Goal: Task Accomplishment & Management: Manage account settings

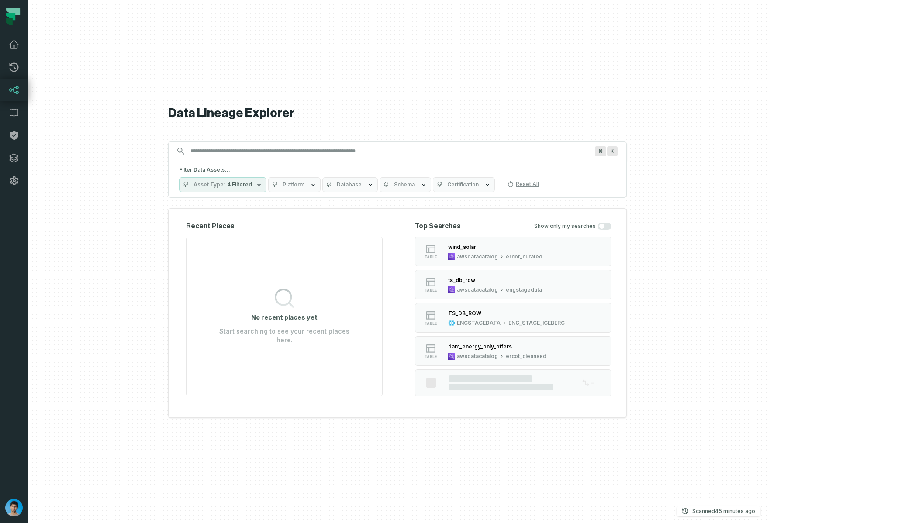
click at [304, 187] on span "Platform" at bounding box center [293, 184] width 22 height 7
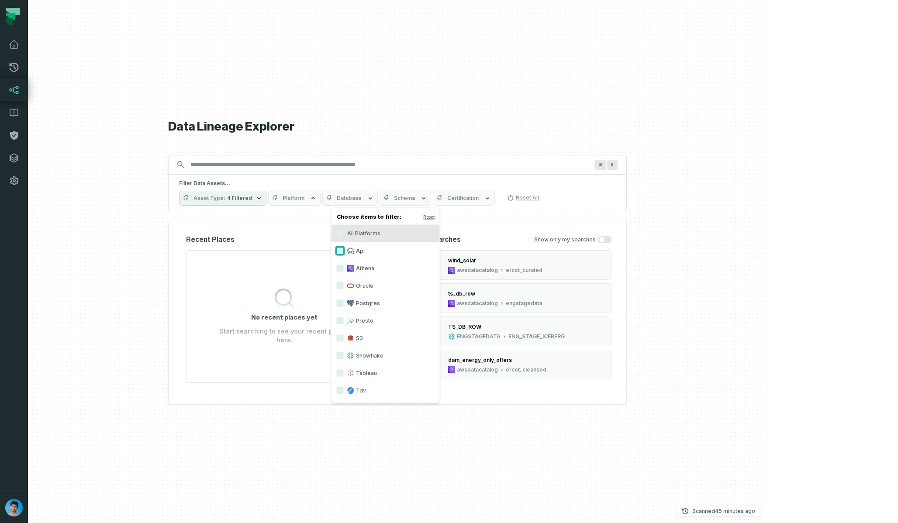
click at [341, 251] on button "Api" at bounding box center [340, 251] width 7 height 7
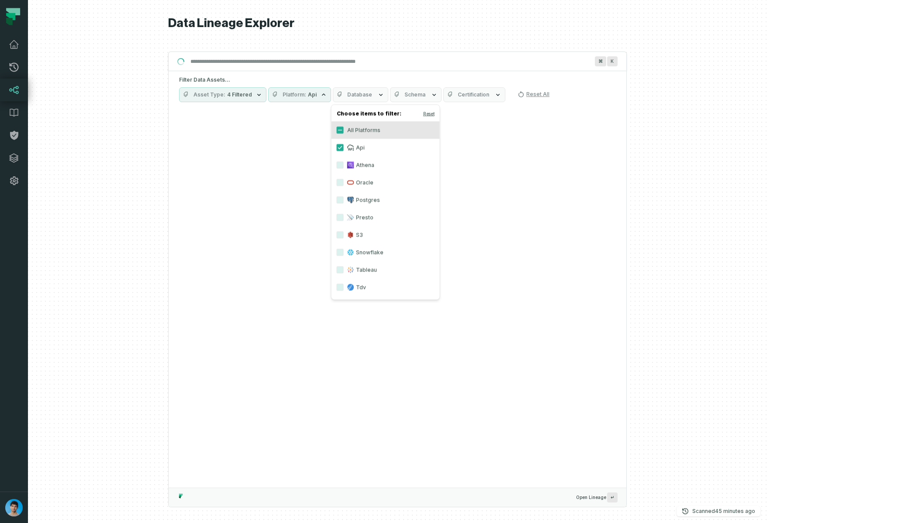
click at [579, 78] on h5 "Filter Data Assets..." at bounding box center [397, 79] width 437 height 7
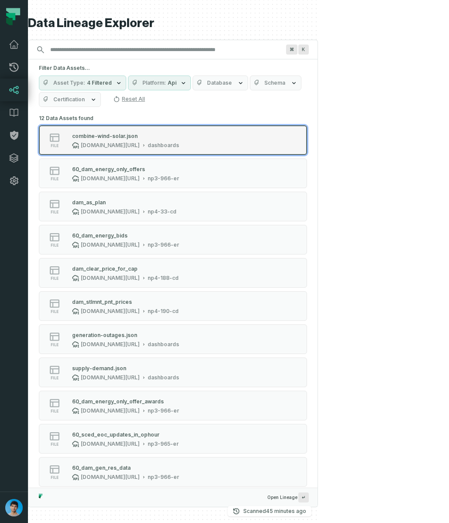
click at [130, 142] on div "www.ercot.com/api/1/services/read" at bounding box center [110, 145] width 59 height 7
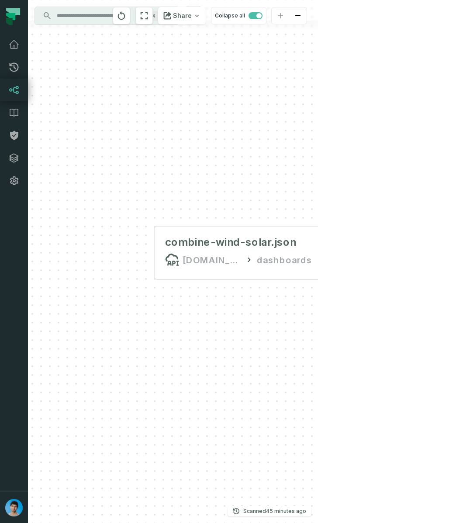
click at [100, 14] on input "Discovery Provider cmdk menu" at bounding box center [99, 16] width 95 height 14
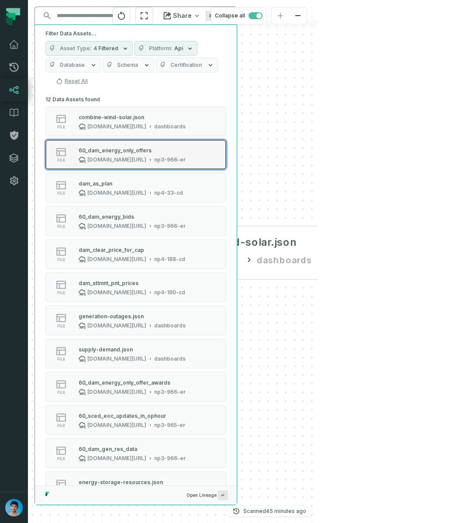
click at [117, 151] on div "60_dam_energy_only_offers" at bounding box center [115, 150] width 73 height 7
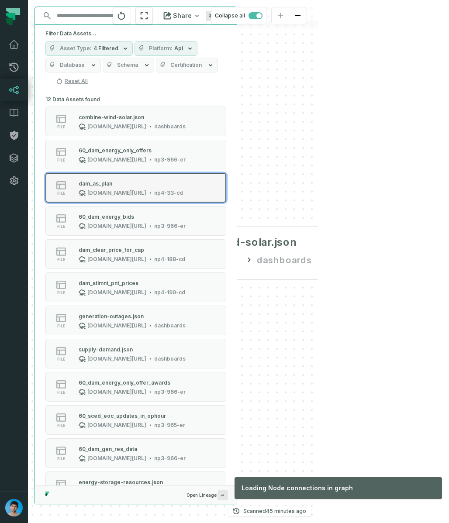
click at [117, 180] on div "dam_as_plan" at bounding box center [131, 183] width 104 height 9
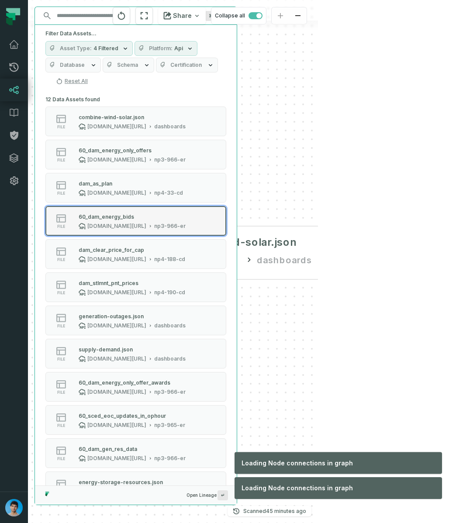
click at [112, 223] on div "api.ercot.com/api/public-reports" at bounding box center [116, 226] width 59 height 7
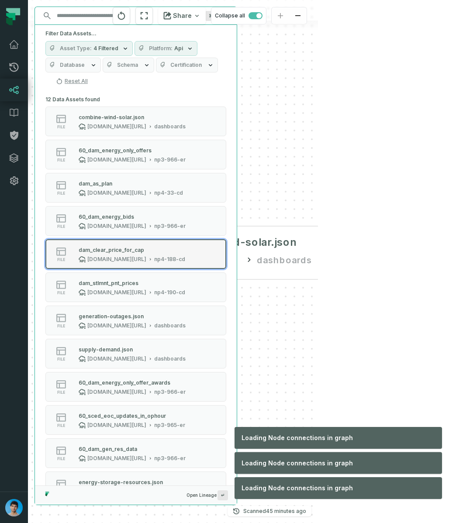
click at [110, 256] on div "api.ercot.com/api/public-reports" at bounding box center [116, 259] width 59 height 7
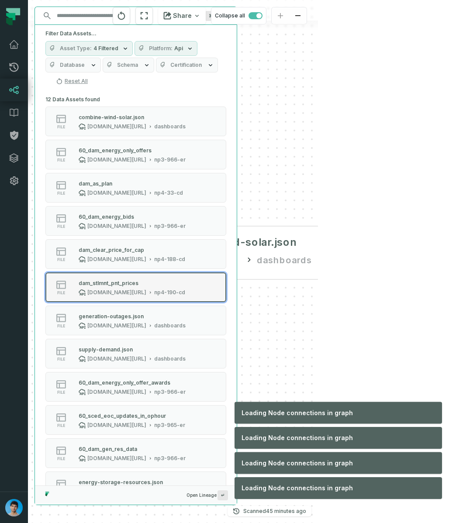
click at [107, 296] on button "file dam_stlmnt_pnt_prices api.ercot.com/api/public-reports np4-190-cd" at bounding box center [135, 287] width 181 height 30
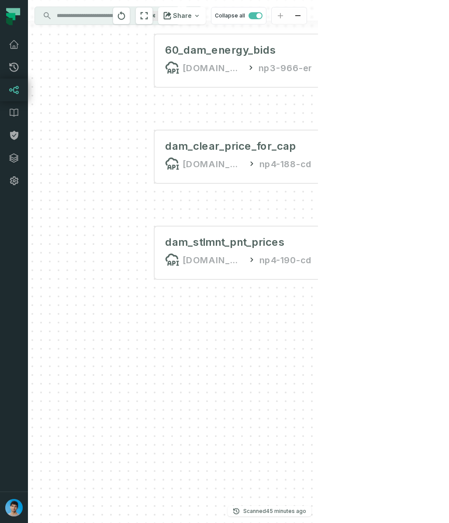
click at [84, 11] on input "Discovery Provider cmdk menu" at bounding box center [99, 16] width 95 height 14
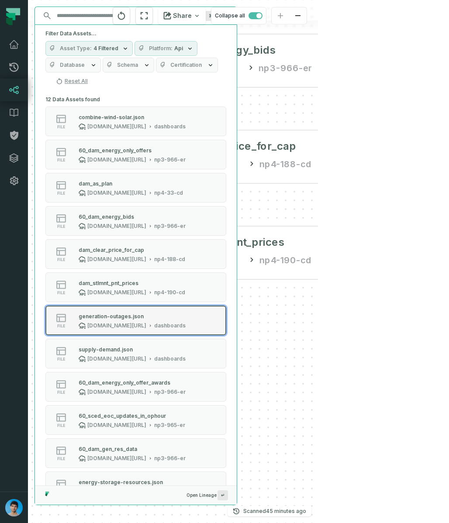
click at [127, 320] on div "generation-outages.json" at bounding box center [132, 316] width 107 height 9
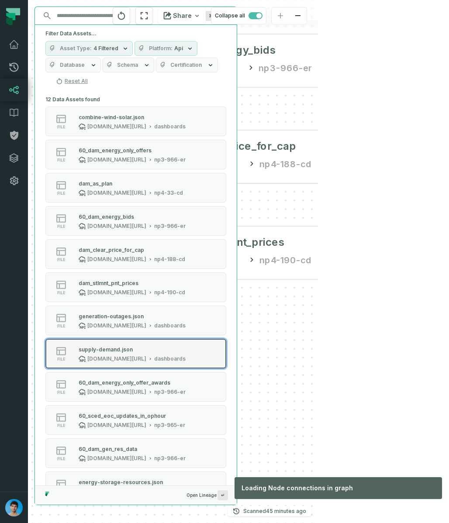
click at [117, 352] on div "supply-demand.json" at bounding box center [106, 349] width 54 height 7
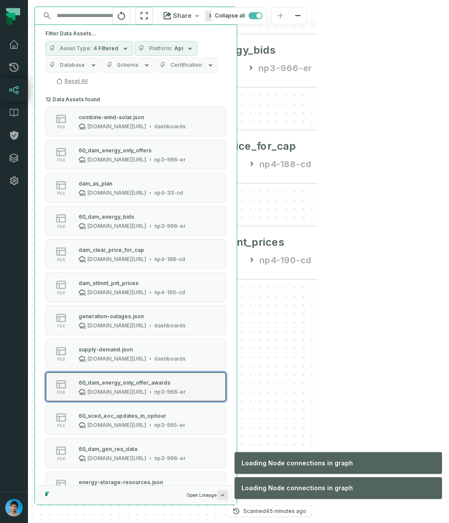
click at [114, 384] on div "60_dam_energy_only_offer_awards" at bounding box center [125, 382] width 92 height 7
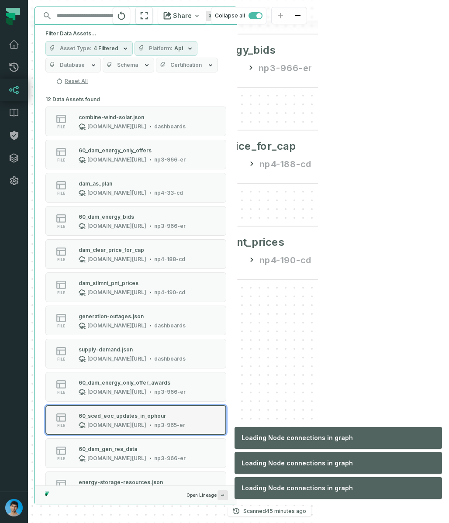
click at [112, 413] on div "60_sced_eoc_updates_in_ophour" at bounding box center [122, 416] width 87 height 7
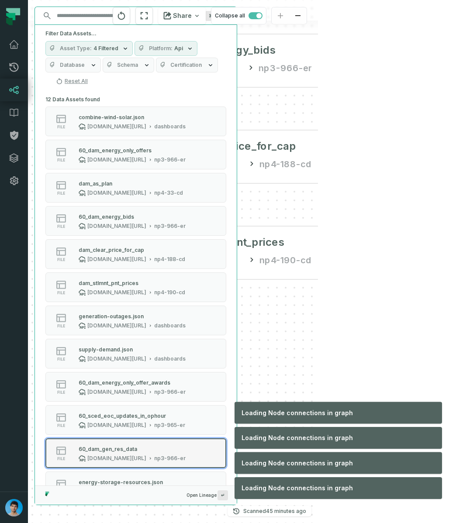
click at [105, 449] on div "60_dam_gen_res_data" at bounding box center [108, 449] width 58 height 7
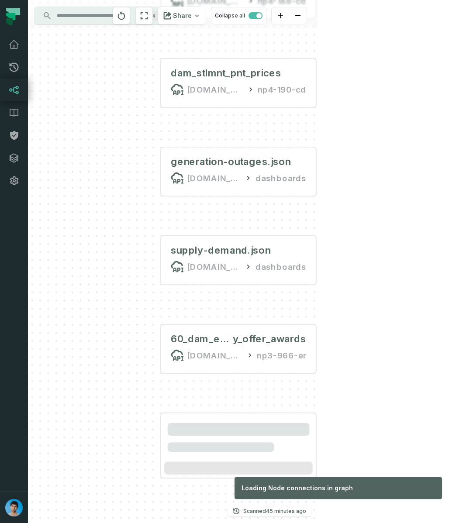
click at [113, 16] on input "Discovery Provider cmdk menu" at bounding box center [99, 16] width 95 height 14
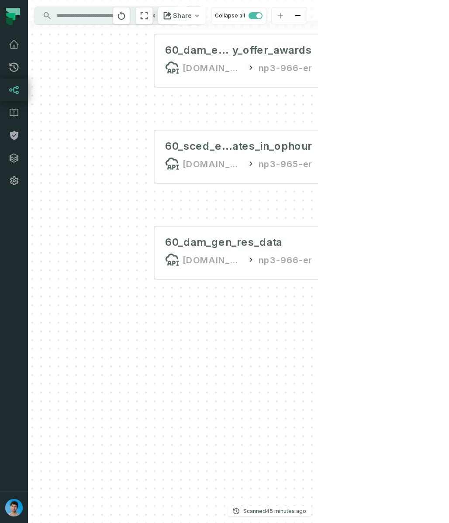
click at [95, 13] on input "Discovery Provider cmdk menu" at bounding box center [99, 16] width 95 height 14
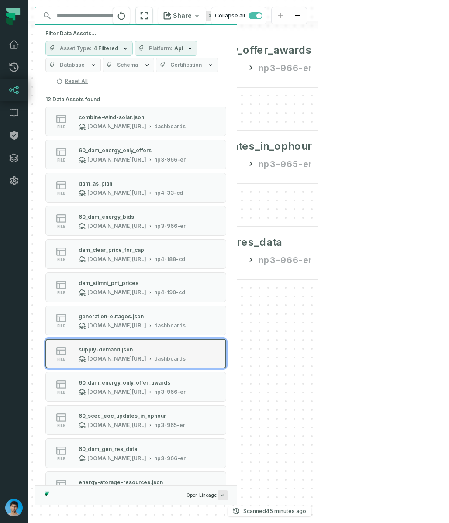
scroll to position [27, 0]
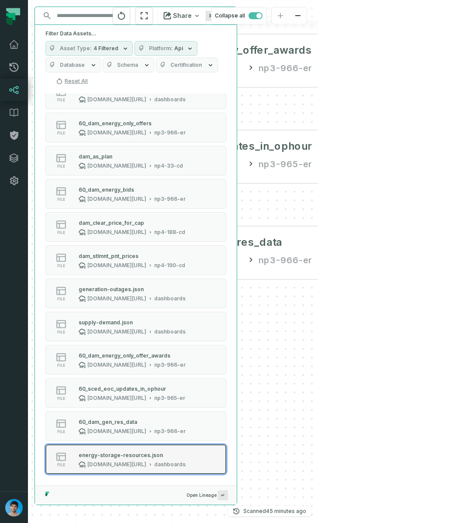
click at [104, 458] on div "energy-storage-resources.json" at bounding box center [132, 455] width 107 height 9
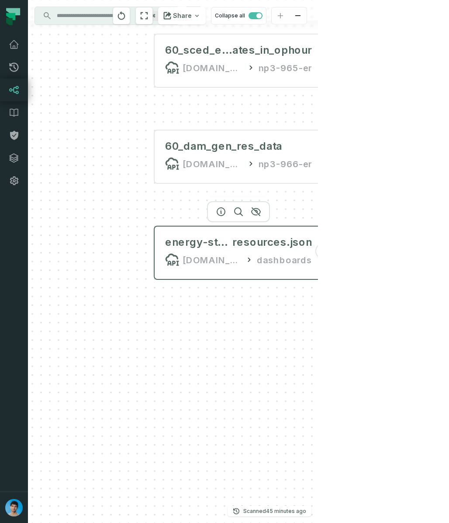
click at [323, 251] on button "+" at bounding box center [323, 251] width 16 height 16
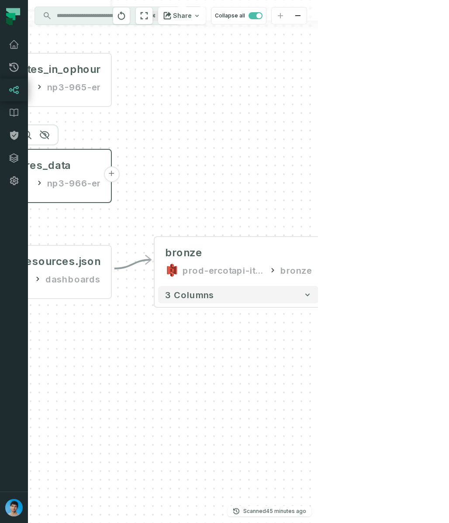
click at [110, 171] on button "+" at bounding box center [111, 174] width 16 height 16
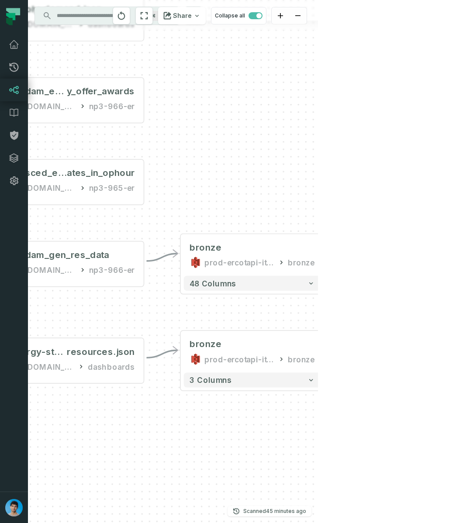
drag, startPoint x: 167, startPoint y: 137, endPoint x: 217, endPoint y: 226, distance: 102.0
click at [217, 226] on div "- bronze prod-ercotapi-it-bhl-public-raw/ercot/dam_generation_resource_data bro…" at bounding box center [173, 261] width 290 height 523
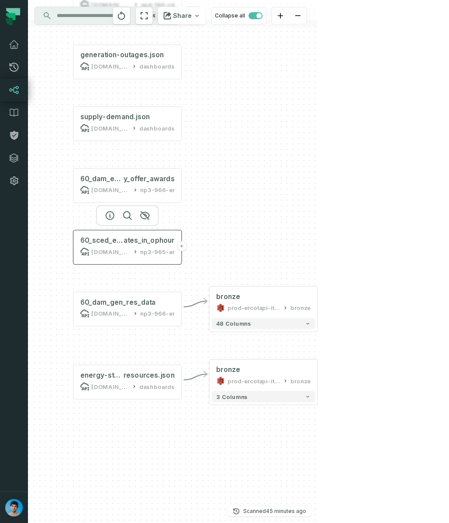
click at [182, 246] on button "+" at bounding box center [181, 246] width 10 height 10
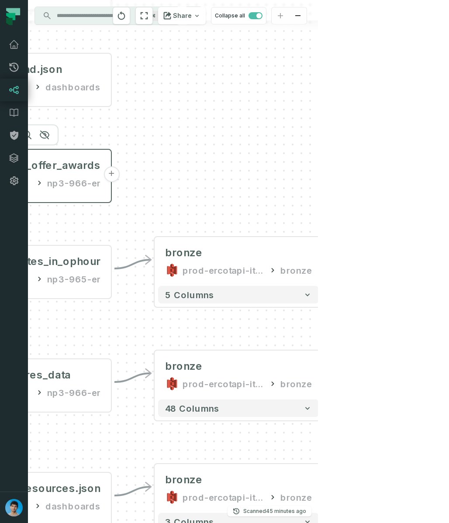
click at [110, 174] on button "+" at bounding box center [111, 174] width 16 height 16
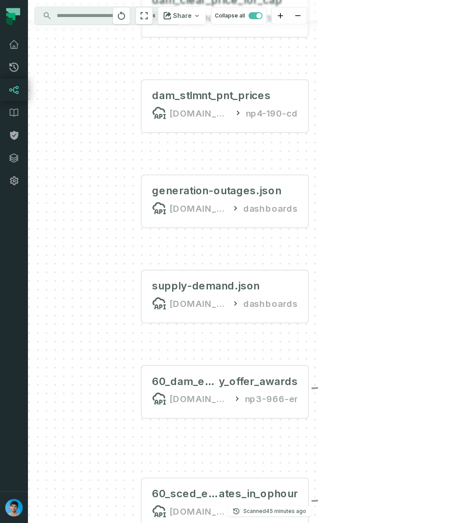
drag, startPoint x: 214, startPoint y: 119, endPoint x: 409, endPoint y: 254, distance: 237.1
click at [318, 255] on div "- bronze prod-ercotapi-it-bhl-public-raw/ercot/dam_energy_only_offer_awards bro…" at bounding box center [173, 261] width 290 height 523
click at [308, 293] on button "+" at bounding box center [308, 294] width 16 height 16
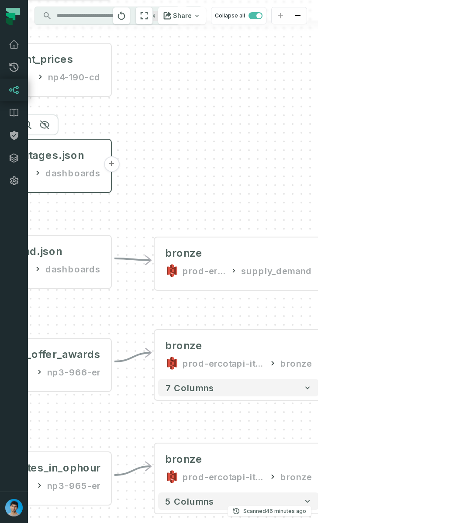
click at [114, 162] on button "+" at bounding box center [111, 164] width 16 height 16
click at [108, 165] on button "+" at bounding box center [111, 164] width 16 height 16
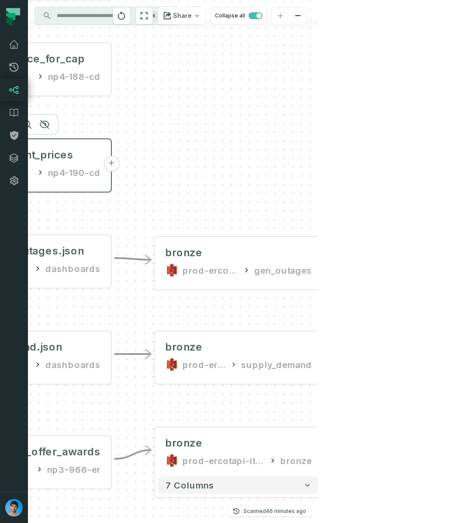
click at [113, 165] on button "+" at bounding box center [111, 164] width 16 height 16
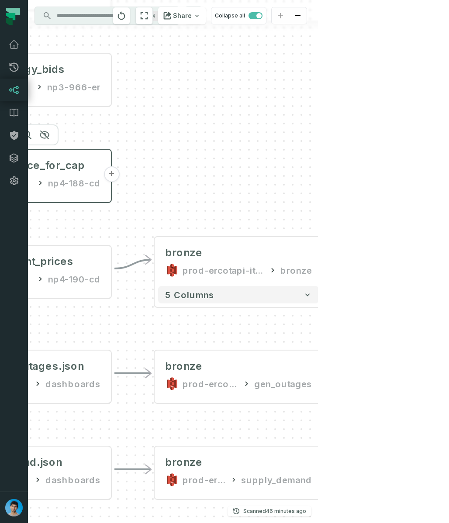
click at [110, 175] on button "+" at bounding box center [111, 174] width 16 height 16
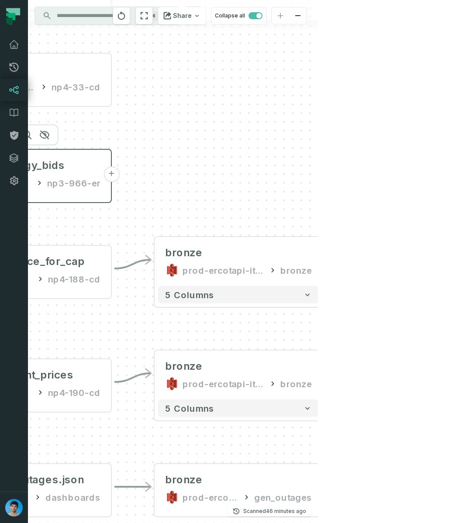
click at [108, 175] on button "+" at bounding box center [111, 174] width 16 height 16
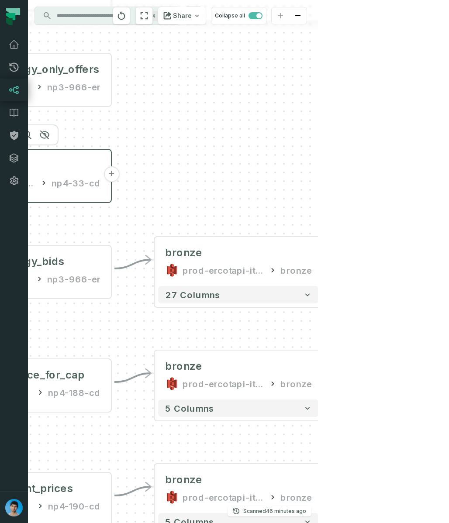
click at [110, 173] on button "+" at bounding box center [111, 174] width 16 height 16
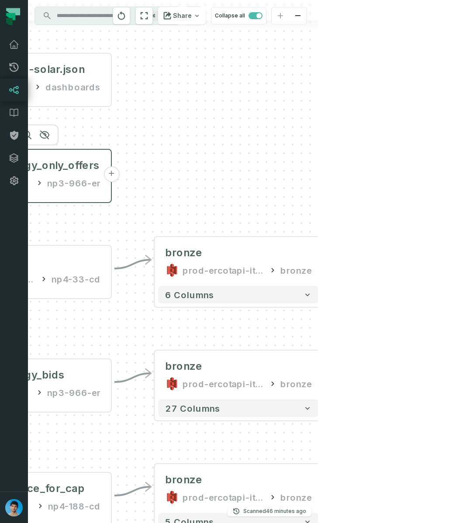
click at [110, 179] on button "+" at bounding box center [111, 174] width 16 height 16
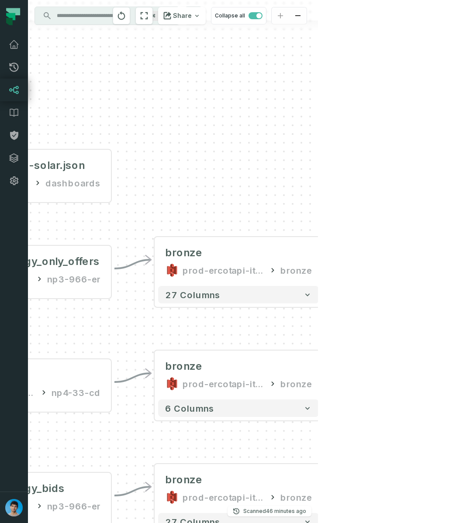
click at [111, 176] on div "- bronze prod-ercotapi-it-bhl-public-raw/ercot/dam_energy_only_offers bronze + …" at bounding box center [173, 261] width 290 height 523
click at [111, 175] on button "+" at bounding box center [111, 174] width 16 height 16
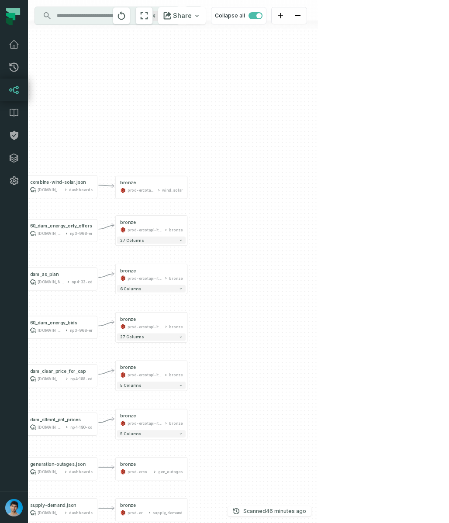
drag, startPoint x: 379, startPoint y: 431, endPoint x: 243, endPoint y: 284, distance: 199.9
click at [241, 284] on div "- bronze prod-ercotapi-it-bhl-public-raw/ercot wind_solar - bronze prod-ercotap…" at bounding box center [173, 261] width 290 height 523
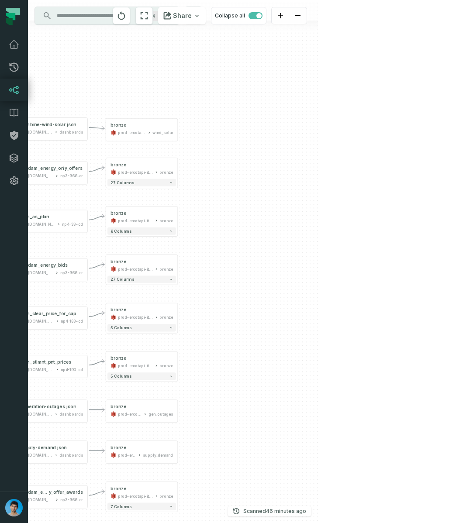
drag, startPoint x: 246, startPoint y: 430, endPoint x: 245, endPoint y: 375, distance: 54.1
click at [244, 375] on div "- bronze prod-ercotapi-it-bhl-public-raw/ercot wind_solar - bronze prod-ercotap…" at bounding box center [173, 261] width 290 height 523
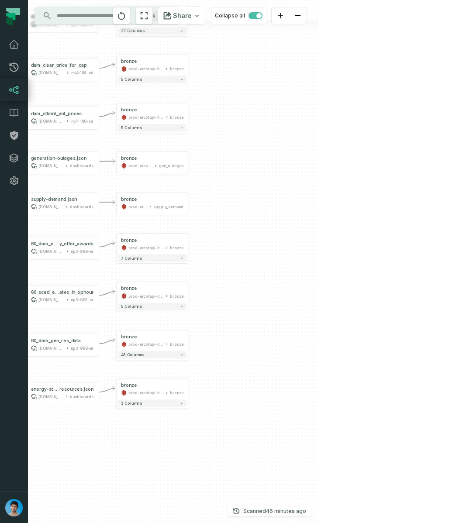
drag, startPoint x: 228, startPoint y: 444, endPoint x: 238, endPoint y: 204, distance: 239.9
click at [238, 204] on div "- bronze prod-ercotapi-it-bhl-public-raw/ercot wind_solar - bronze prod-ercotap…" at bounding box center [173, 261] width 290 height 523
click at [149, 388] on div "bronze" at bounding box center [152, 387] width 62 height 6
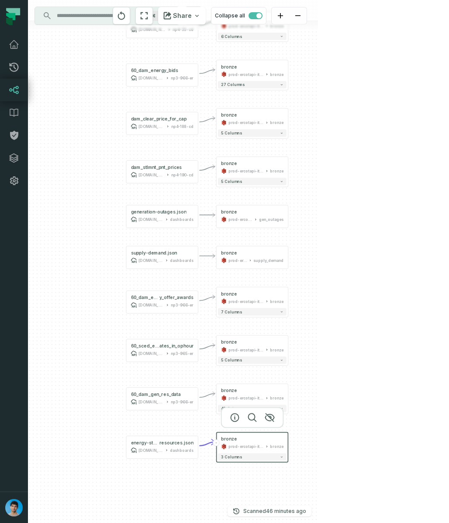
drag, startPoint x: 247, startPoint y: 334, endPoint x: 336, endPoint y: 382, distance: 101.6
click at [318, 387] on div "- bronze prod-ercotapi-it-bhl-public-raw/ercot wind_solar - bronze prod-ercotap…" at bounding box center [173, 261] width 290 height 523
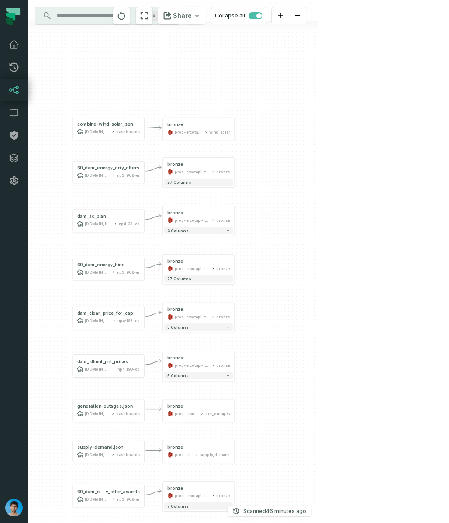
drag, startPoint x: 313, startPoint y: 316, endPoint x: 263, endPoint y: 508, distance: 198.4
click at [263, 508] on div "- bronze prod-ercotapi-it-bhl-public-raw/ercot wind_solar - bronze prod-ercotap…" at bounding box center [173, 261] width 290 height 523
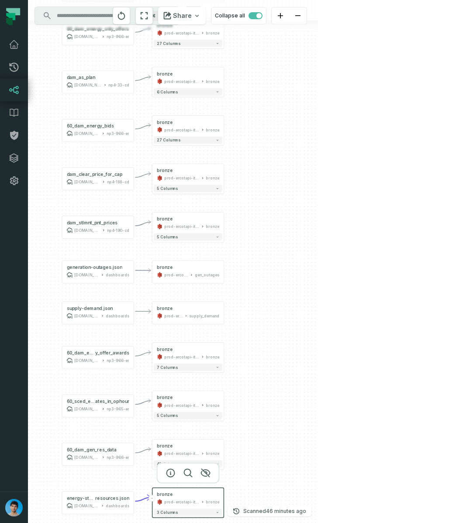
drag, startPoint x: 263, startPoint y: 508, endPoint x: 253, endPoint y: 371, distance: 137.0
click at [253, 371] on div "- bronze prod-ercotapi-it-bhl-public-raw/ercot wind_solar - bronze prod-ercotap…" at bounding box center [173, 261] width 290 height 523
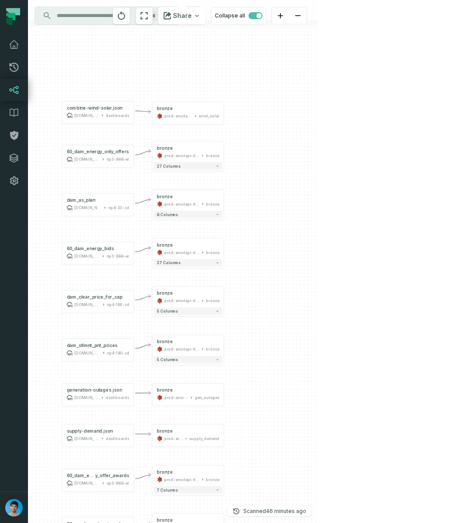
drag, startPoint x: 273, startPoint y: 225, endPoint x: 271, endPoint y: 344, distance: 118.8
click at [272, 344] on div "- bronze prod-ercotapi-it-bhl-public-raw/ercot wind_solar - bronze prod-ercotap…" at bounding box center [173, 261] width 290 height 523
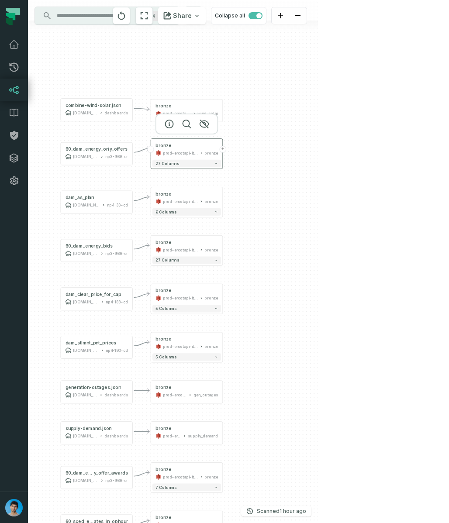
click at [223, 148] on button "+" at bounding box center [222, 149] width 7 height 7
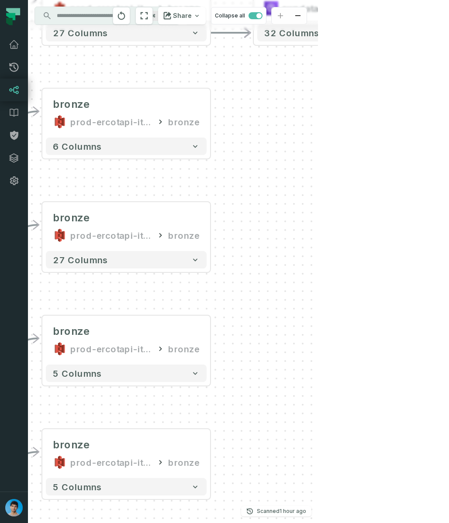
drag, startPoint x: 147, startPoint y: 417, endPoint x: 231, endPoint y: 167, distance: 263.8
click at [231, 167] on div "+ dam_energy_only_offers awsdatacatalog ercot_cleansed + 32 columns - bronze pr…" at bounding box center [173, 261] width 290 height 523
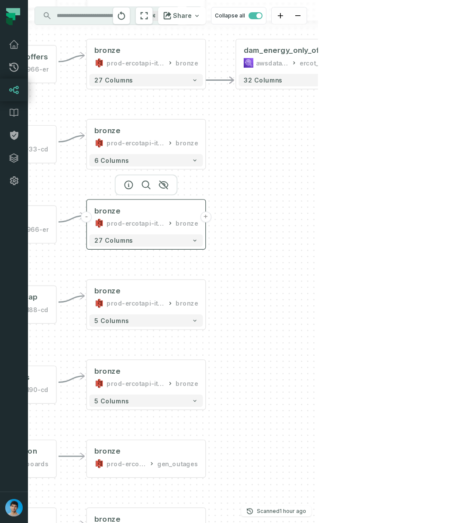
click at [206, 218] on button "+" at bounding box center [205, 216] width 11 height 11
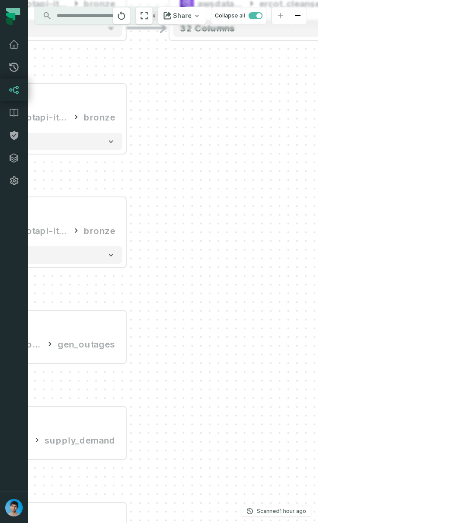
drag, startPoint x: 231, startPoint y: 451, endPoint x: 266, endPoint y: 155, distance: 297.6
click at [266, 155] on div "+ dam_energy_bids awsdatacatalog ercot_cleansed + 32 columns + dam_energy_only_…" at bounding box center [173, 261] width 290 height 523
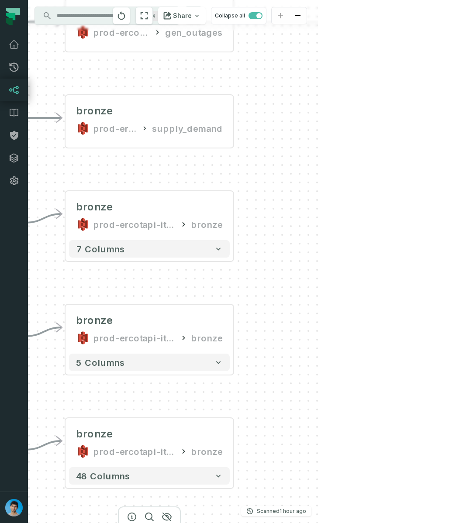
drag, startPoint x: 179, startPoint y: 444, endPoint x: 266, endPoint y: 161, distance: 296.1
click at [266, 161] on div "+ dam_energy_bids awsdatacatalog ercot_cleansed + 32 columns + dam_energy_only_…" at bounding box center [173, 261] width 290 height 523
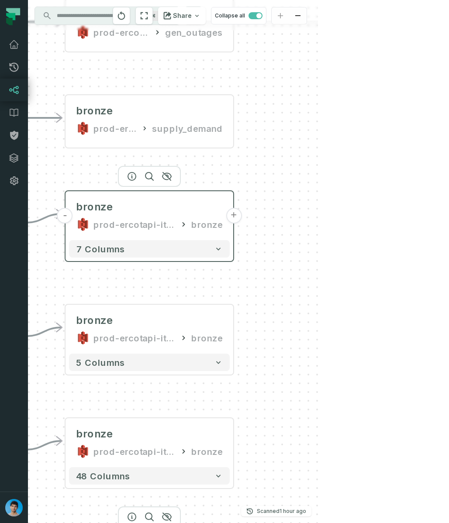
click at [231, 218] on button "+" at bounding box center [234, 216] width 16 height 16
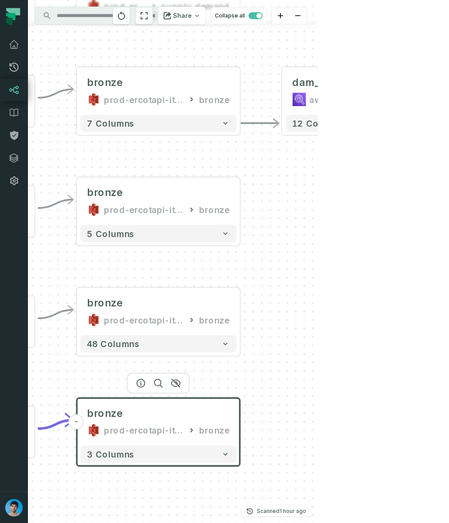
drag, startPoint x: 262, startPoint y: 434, endPoint x: 330, endPoint y: 280, distance: 168.1
click at [318, 280] on div "+ dam_energy_onl y_offer_awards awsdatacatalog ercot_cleansed + 12 columns + da…" at bounding box center [173, 261] width 290 height 523
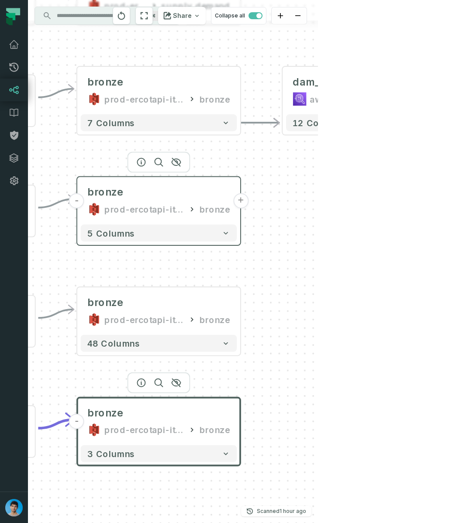
click at [241, 205] on button "+" at bounding box center [240, 200] width 15 height 15
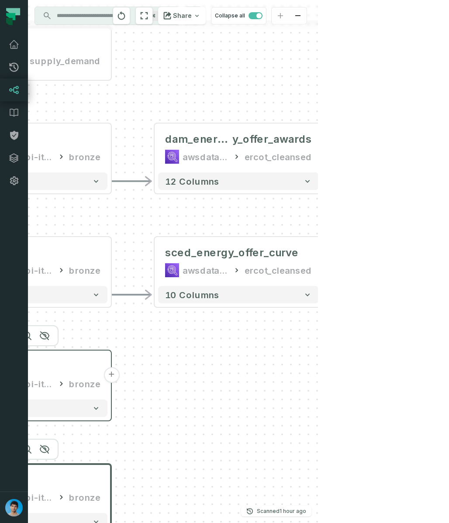
click at [111, 377] on button "+" at bounding box center [111, 375] width 16 height 16
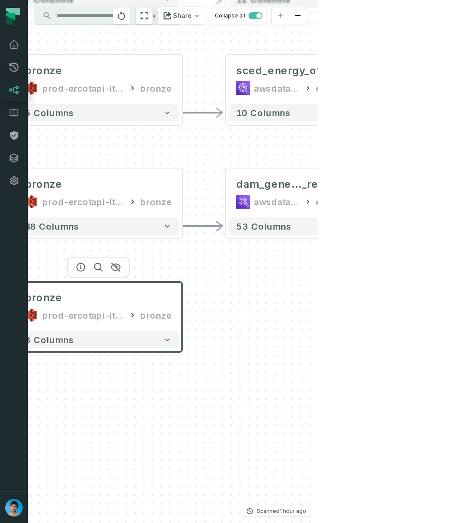
drag, startPoint x: 174, startPoint y: 363, endPoint x: 237, endPoint y: 305, distance: 85.6
click at [237, 305] on div "+ dam_generation _resource_data awsdatacatalog ercot_cleansed + 53 columns + sc…" at bounding box center [173, 261] width 290 height 523
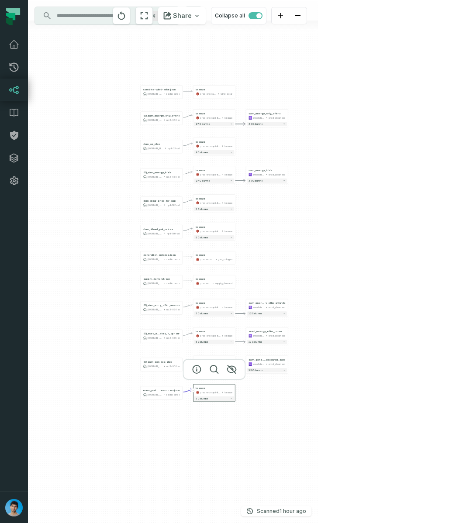
drag, startPoint x: 329, startPoint y: 129, endPoint x: 308, endPoint y: 196, distance: 70.0
click at [309, 197] on div "+ dam_generation _resource_data awsdatacatalog ercot_cleansed + 53 columns + sc…" at bounding box center [173, 261] width 290 height 523
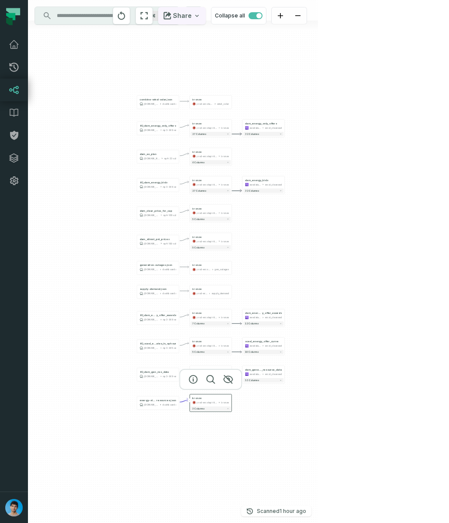
click at [200, 17] on icon "button" at bounding box center [196, 15] width 7 height 7
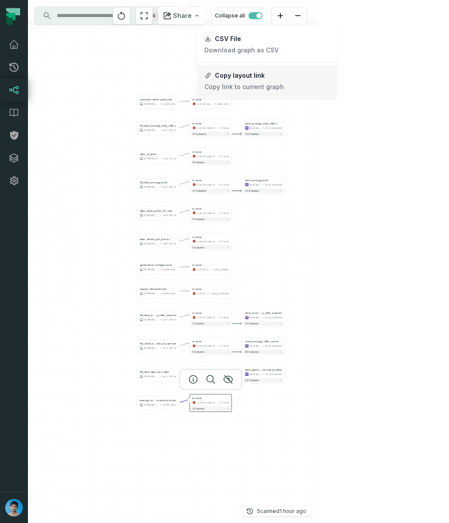
click at [267, 79] on button "Copy layout link Copy link to current graph" at bounding box center [267, 81] width 140 height 33
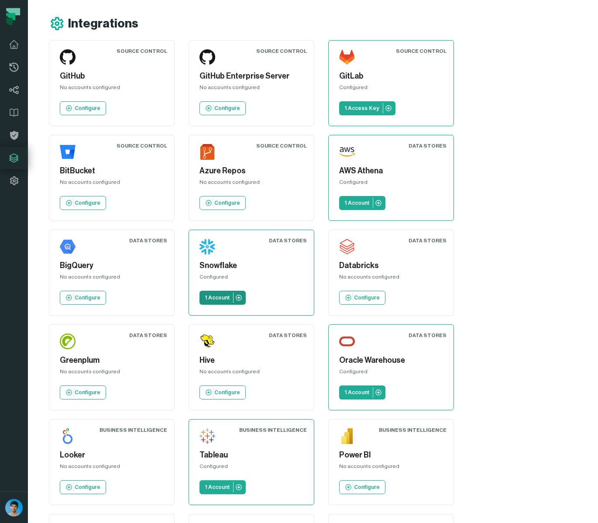
click at [217, 299] on p "1 Account" at bounding box center [217, 297] width 25 height 7
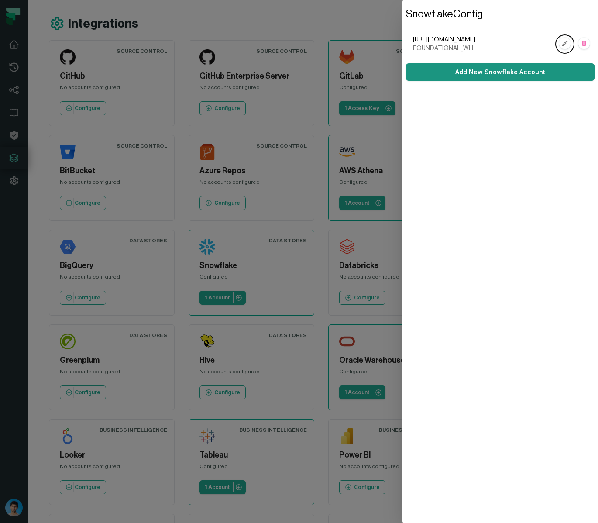
click at [448, 68] on link "Add New Snowflake Account" at bounding box center [500, 71] width 189 height 17
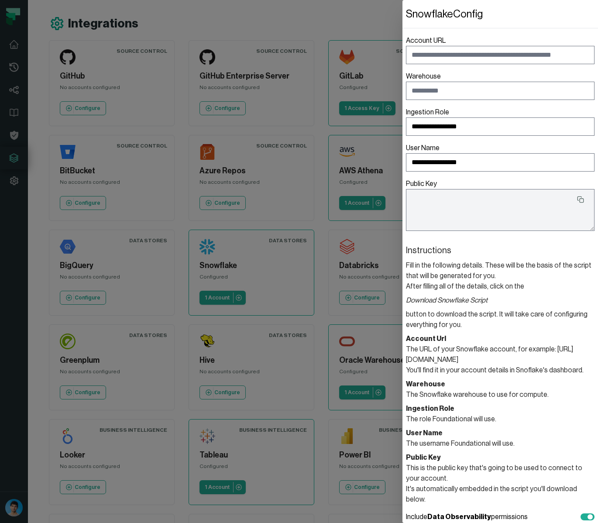
type textarea "**********"
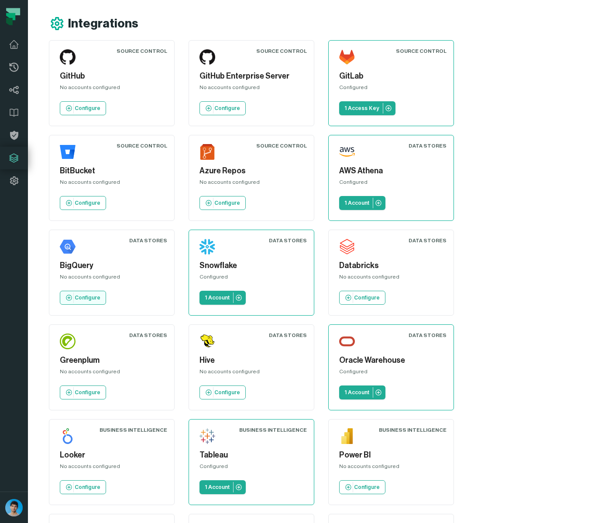
click at [83, 296] on p "Configure" at bounding box center [88, 297] width 26 height 7
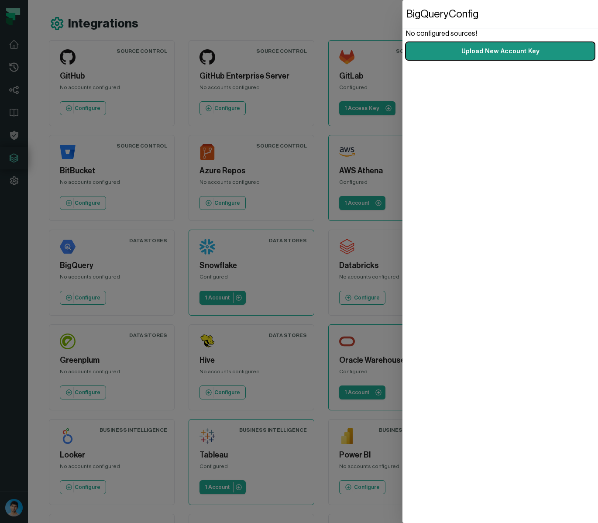
click at [448, 55] on link "Upload New Account Key" at bounding box center [500, 50] width 189 height 17
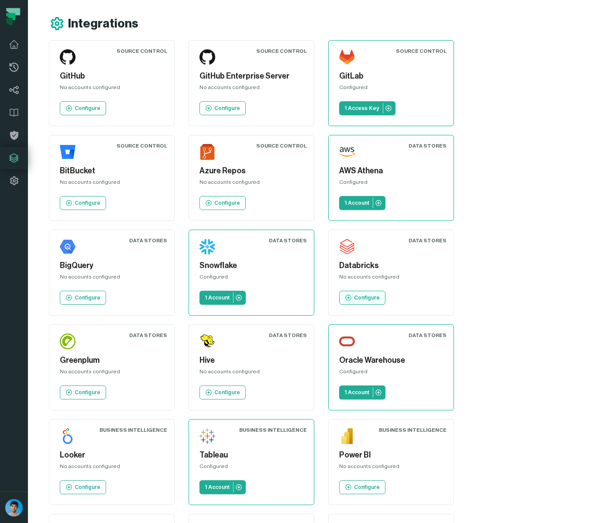
click at [356, 294] on p "Configure" at bounding box center [367, 297] width 26 height 7
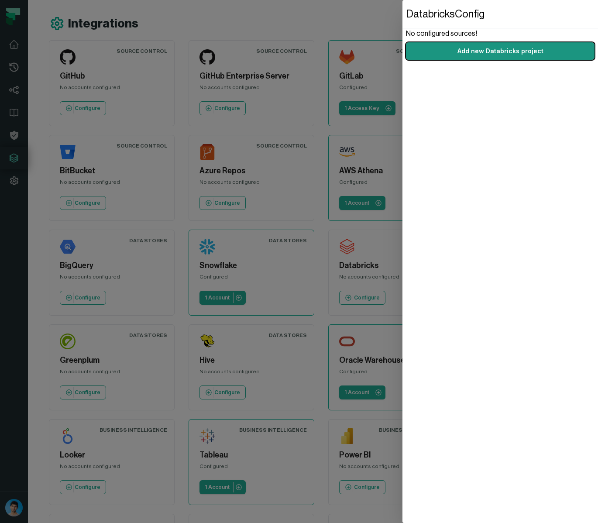
click at [448, 52] on link "Add new Databricks project" at bounding box center [500, 50] width 189 height 17
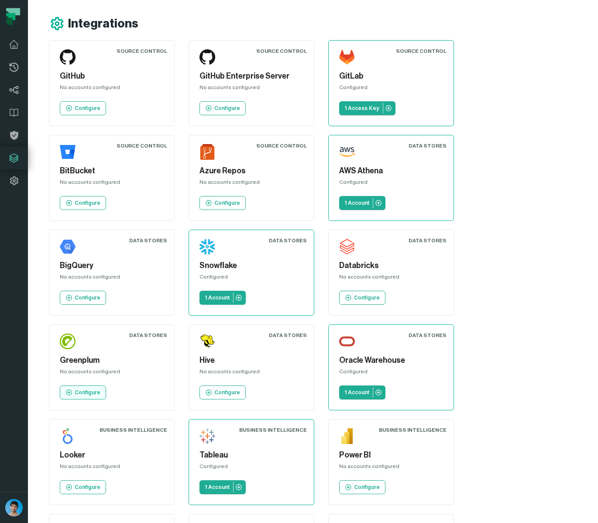
click at [88, 393] on p "Configure" at bounding box center [88, 392] width 26 height 7
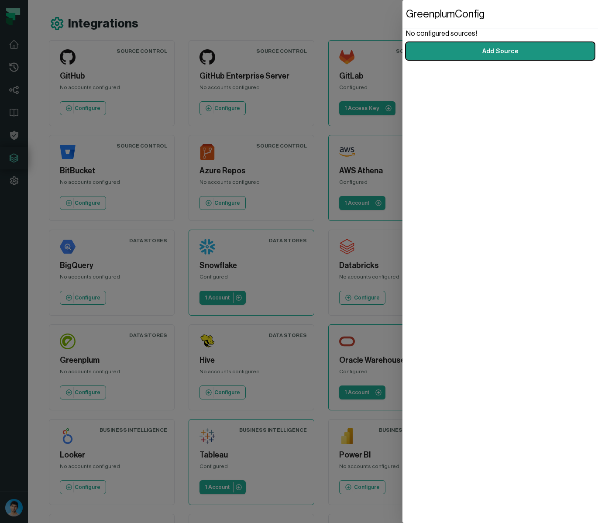
click at [448, 54] on link "Add Source" at bounding box center [500, 50] width 189 height 17
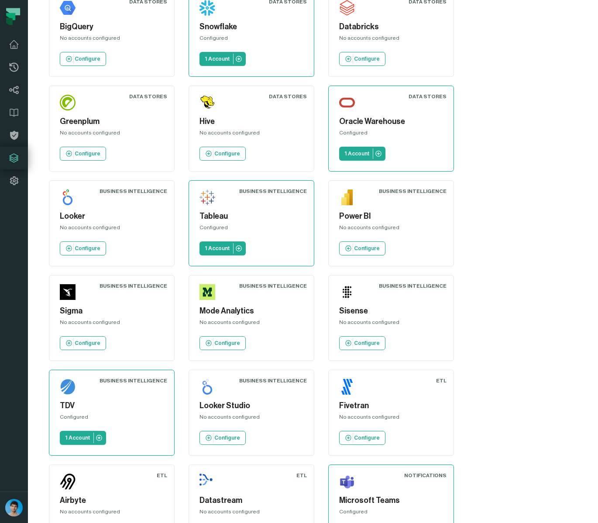
scroll to position [240, 0]
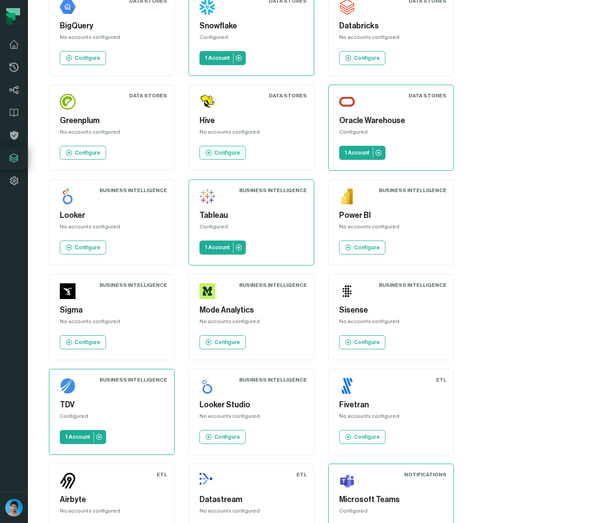
click at [221, 157] on link "Configure" at bounding box center [223, 153] width 46 height 14
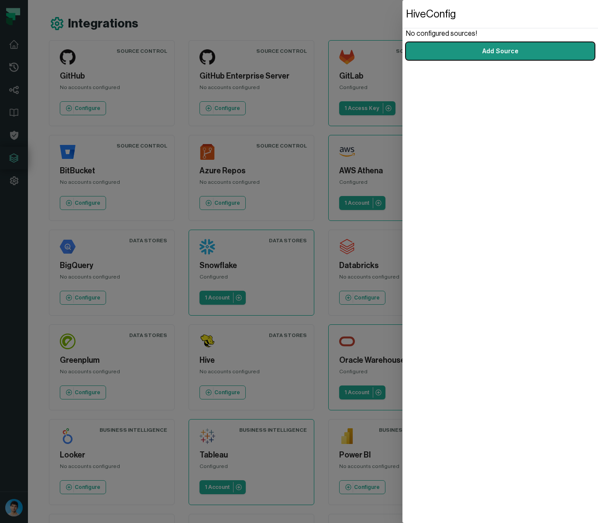
click at [448, 46] on link "Add Source" at bounding box center [500, 50] width 189 height 17
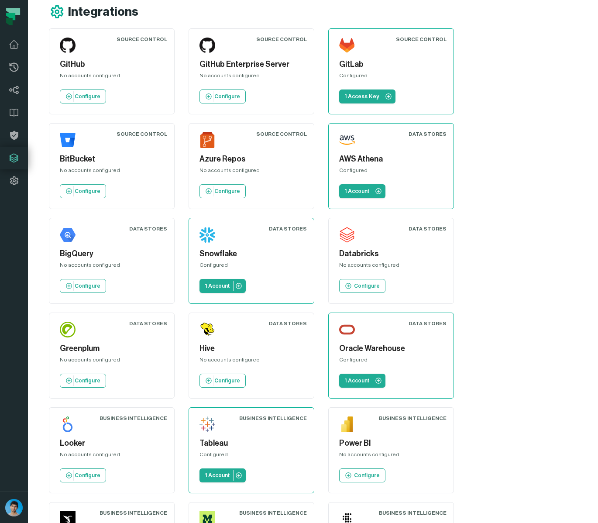
scroll to position [14, 0]
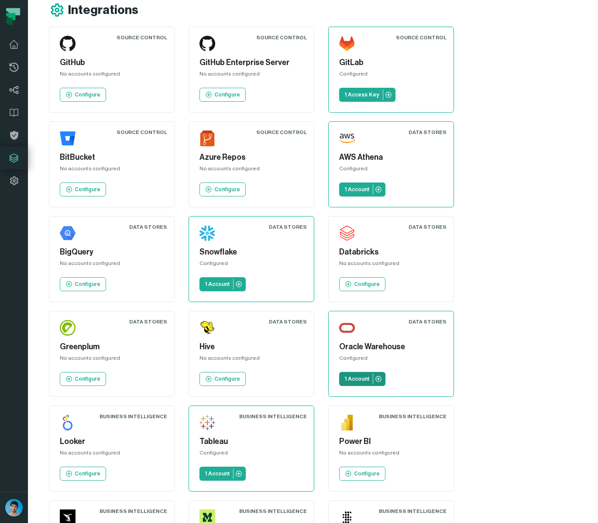
click at [361, 382] on p "1 Account" at bounding box center [356, 378] width 25 height 7
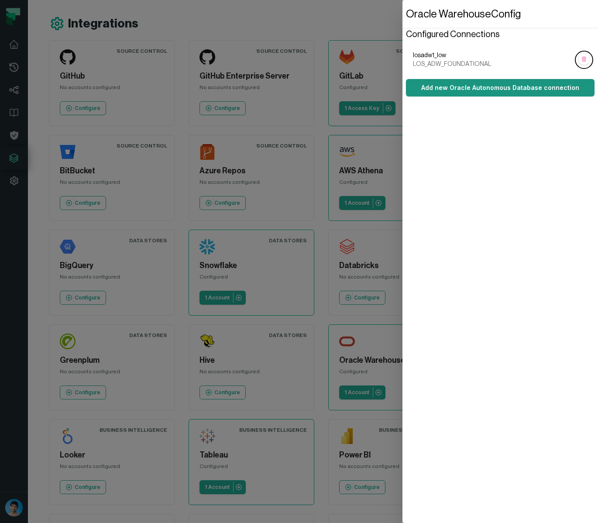
click at [448, 82] on link "Add new Oracle Autonomous Database connection" at bounding box center [500, 87] width 189 height 17
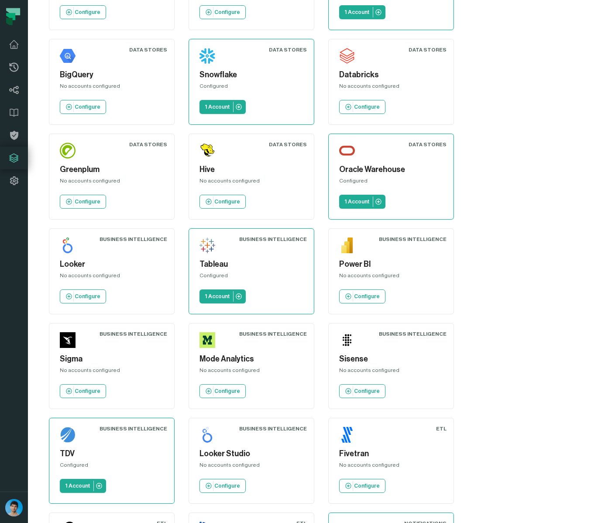
scroll to position [197, 0]
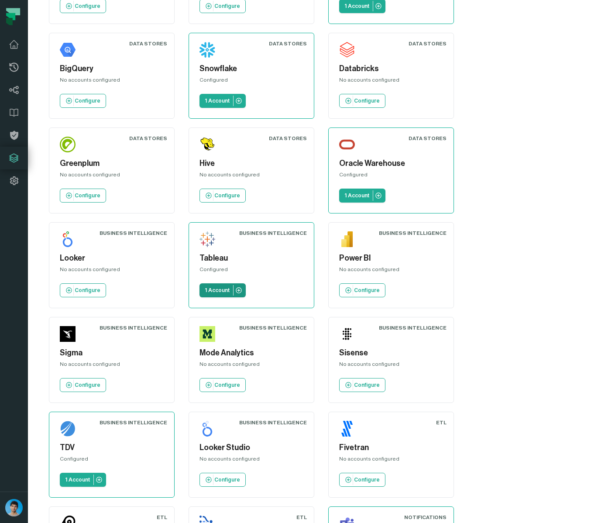
click at [212, 287] on p "1 Account" at bounding box center [217, 290] width 25 height 7
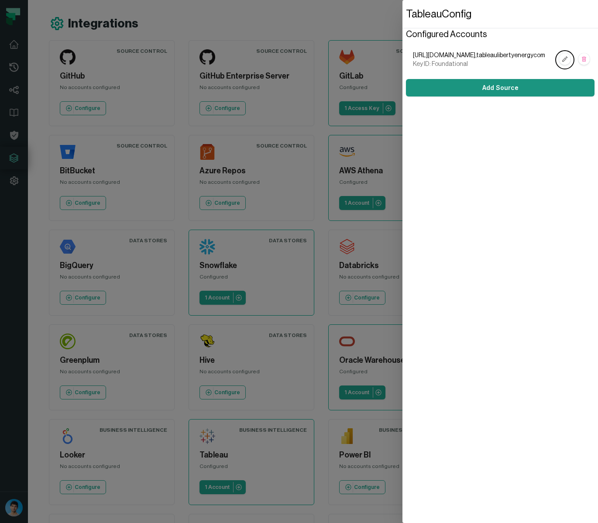
click at [445, 88] on link "Add Source" at bounding box center [500, 87] width 189 height 17
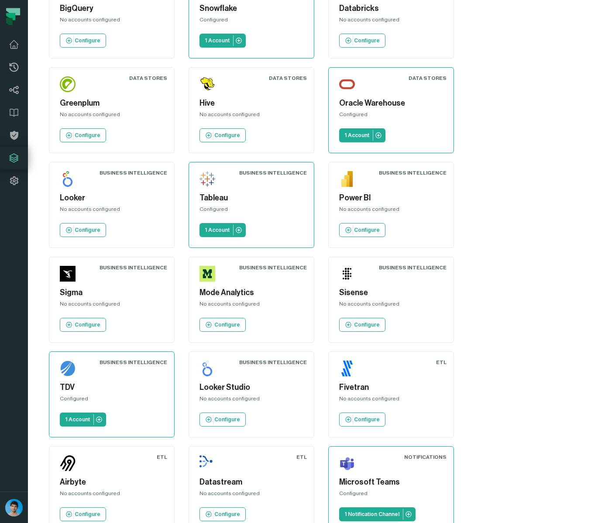
scroll to position [266, 0]
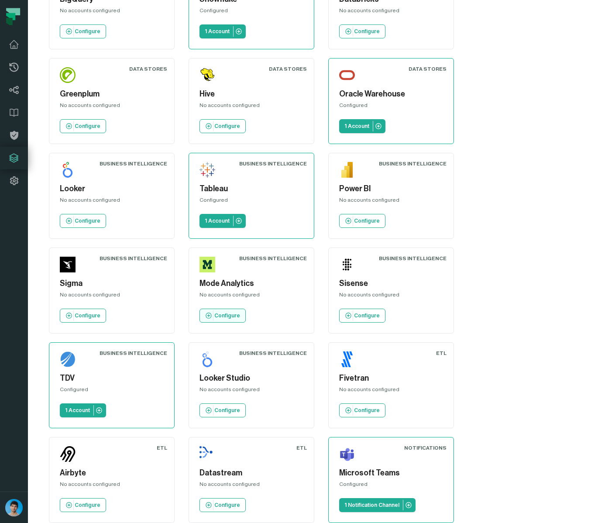
click at [219, 314] on p "Configure" at bounding box center [227, 315] width 26 height 7
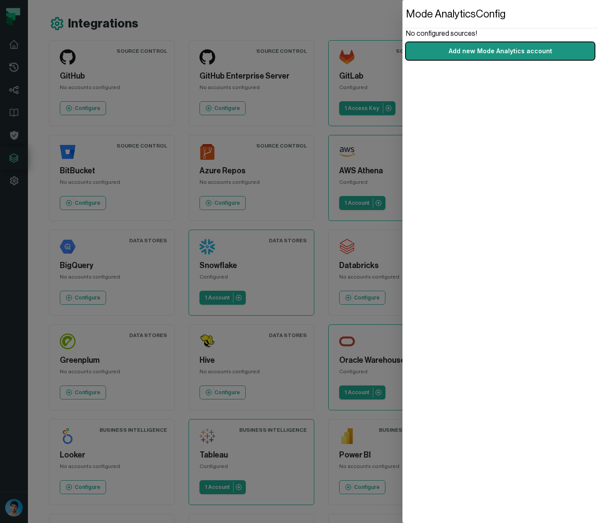
click at [448, 57] on link "Add new Mode Analytics account" at bounding box center [500, 50] width 189 height 17
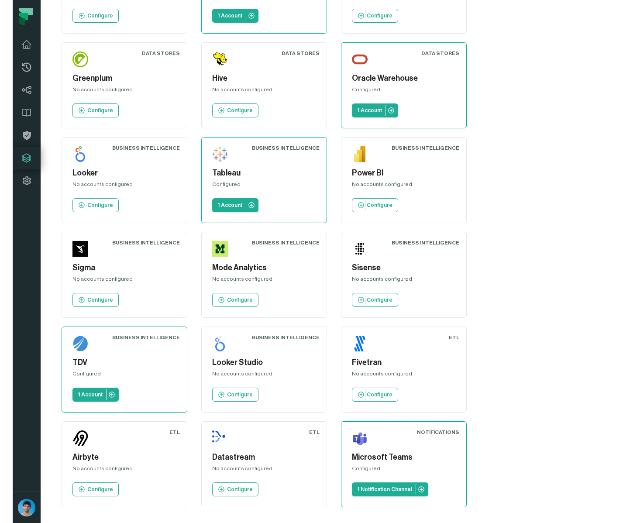
scroll to position [93, 0]
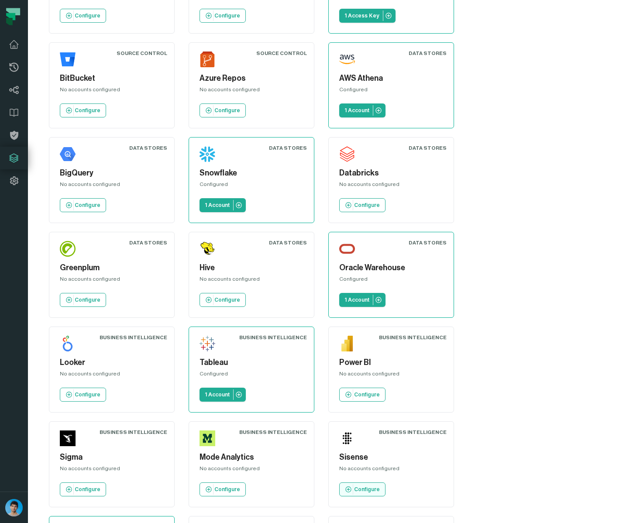
click at [354, 486] on p "Configure" at bounding box center [367, 489] width 26 height 7
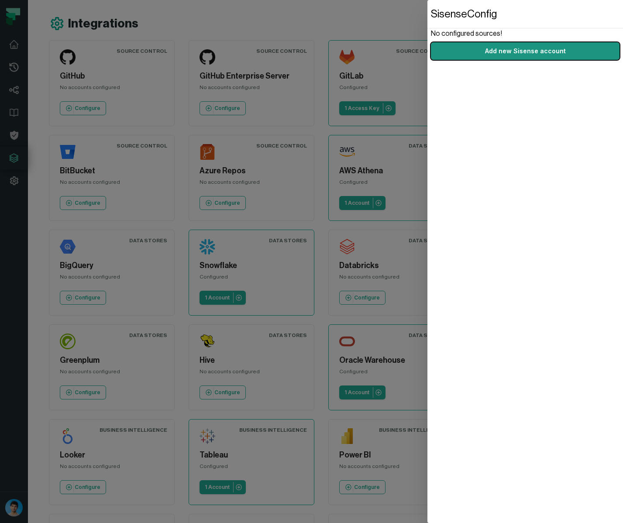
click at [448, 49] on link "Add new Sisense account" at bounding box center [525, 50] width 189 height 17
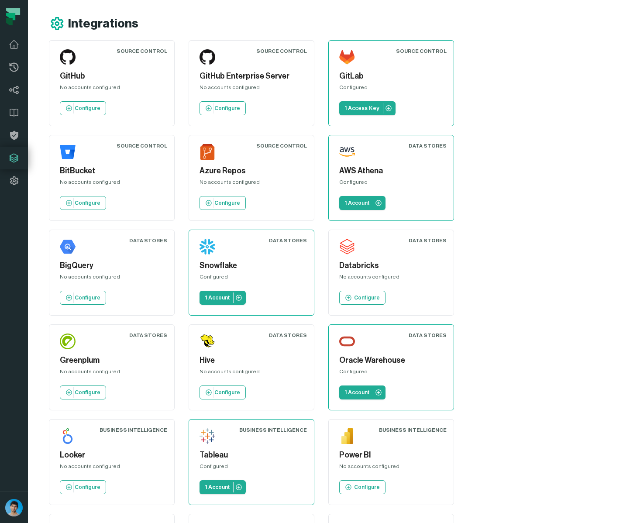
scroll to position [93, 0]
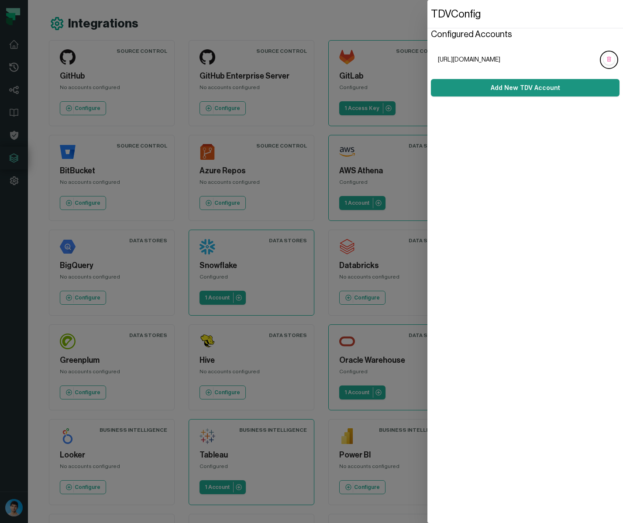
click at [448, 89] on link "Add New TDV Account" at bounding box center [525, 87] width 189 height 17
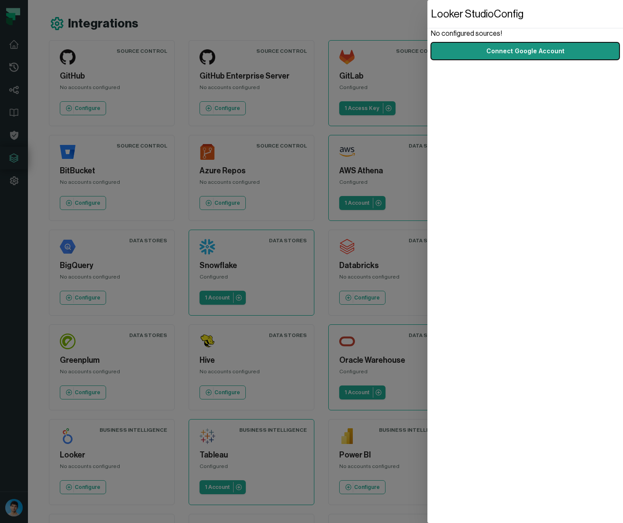
click at [448, 53] on button "Connect Google Account" at bounding box center [525, 50] width 189 height 17
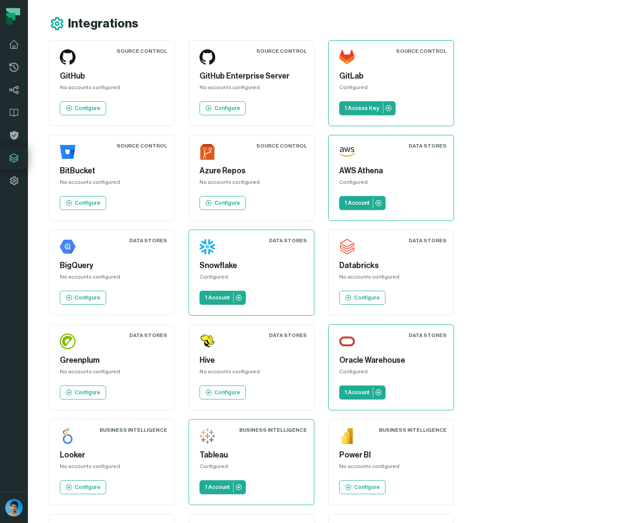
scroll to position [93, 0]
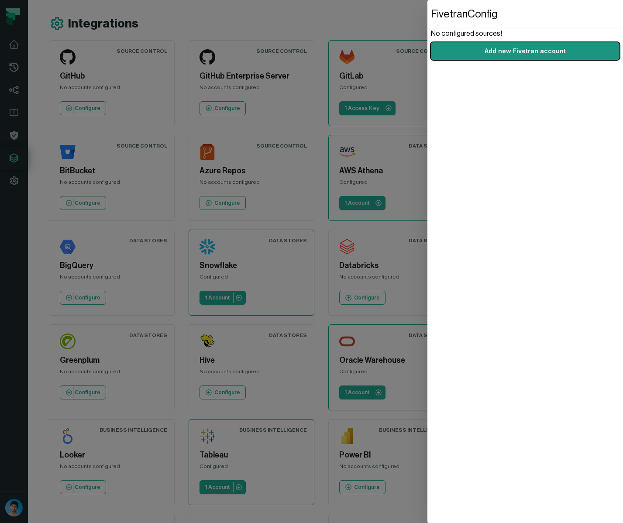
click at [448, 51] on link "Add new Fivetran account" at bounding box center [525, 50] width 189 height 17
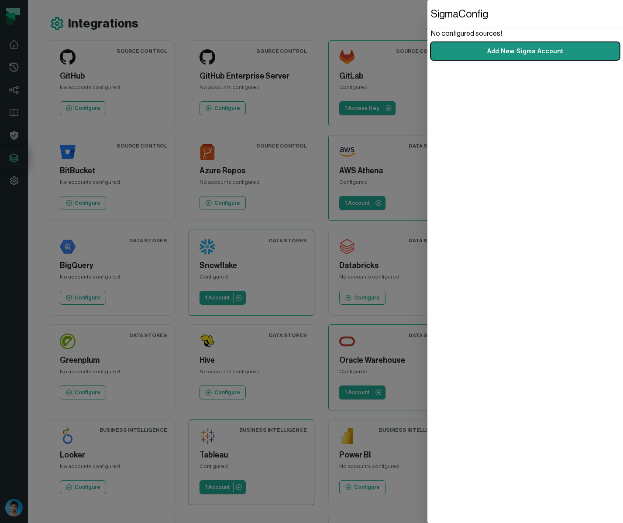
click at [448, 45] on link "Add New Sigma Account" at bounding box center [525, 50] width 189 height 17
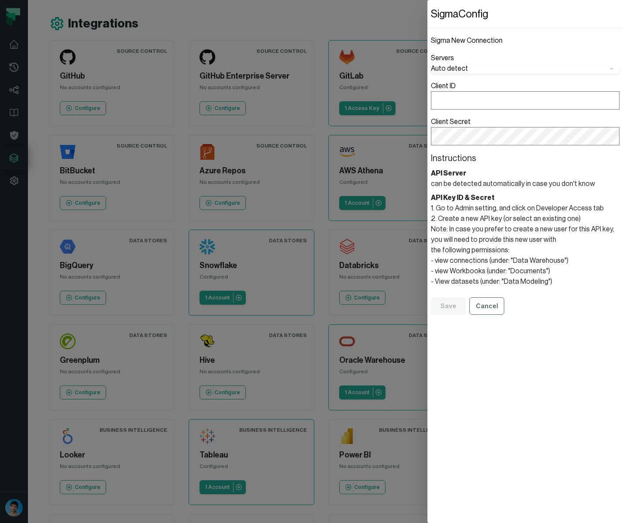
click at [448, 70] on button "Auto detect" at bounding box center [525, 68] width 189 height 10
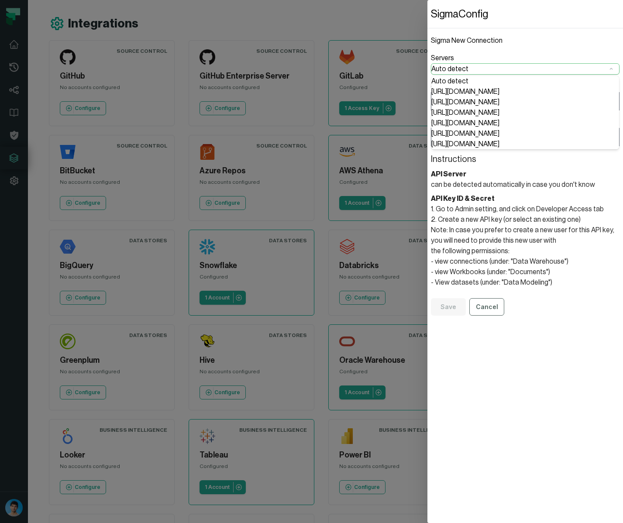
click at [427, 15] on dialog "Sigma Config Sigma New Connection Servers Auto detect Auto detect https://aws-a…" at bounding box center [525, 261] width 196 height 523
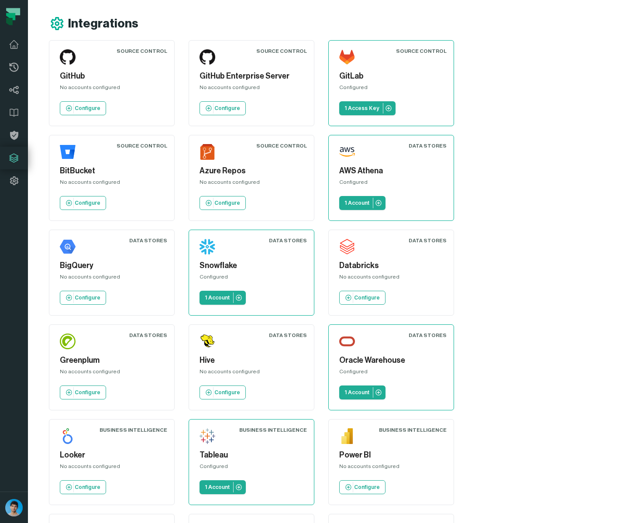
click at [448, 19] on div "Integrations" at bounding box center [270, 24] width 443 height 16
